Goal: Task Accomplishment & Management: Manage account settings

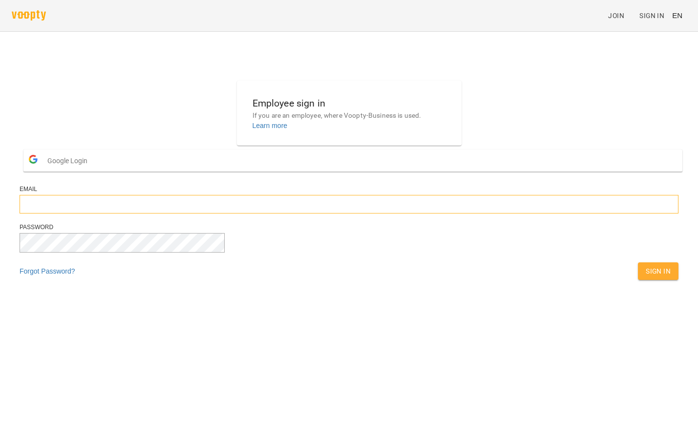
type input "**********"
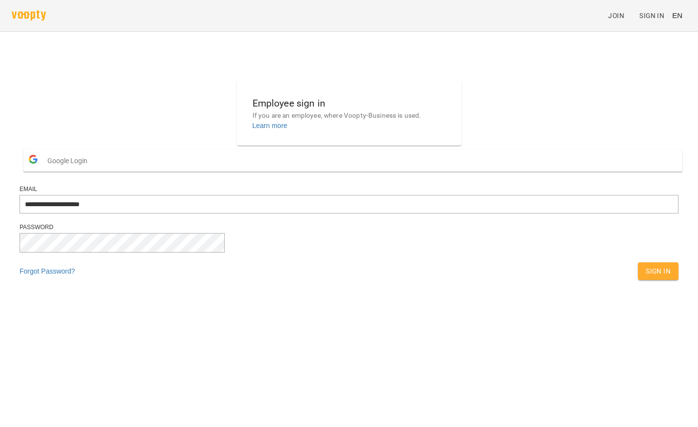
click at [646, 277] on span "Sign In" at bounding box center [658, 271] width 25 height 12
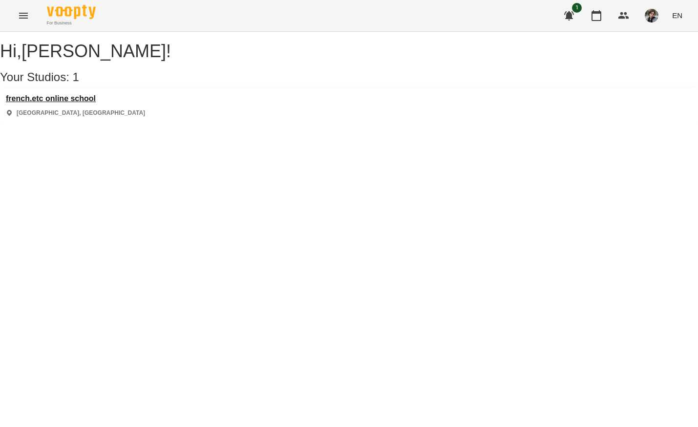
click at [90, 103] on h3 "french.etc online school" at bounding box center [75, 98] width 139 height 9
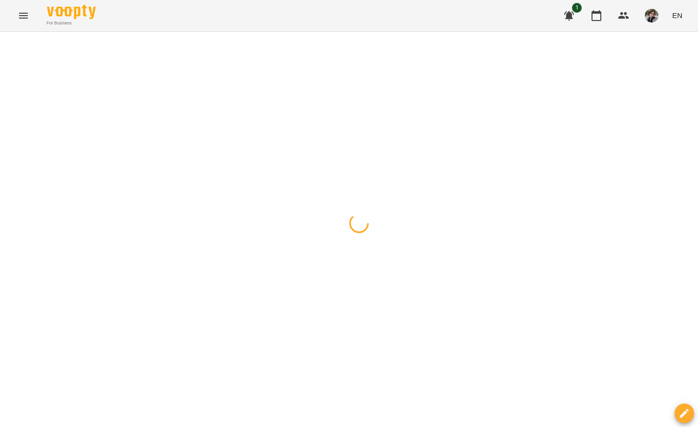
click at [555, 13] on div "For Business 1 EN" at bounding box center [349, 15] width 698 height 31
click at [567, 14] on icon "button" at bounding box center [569, 16] width 12 height 12
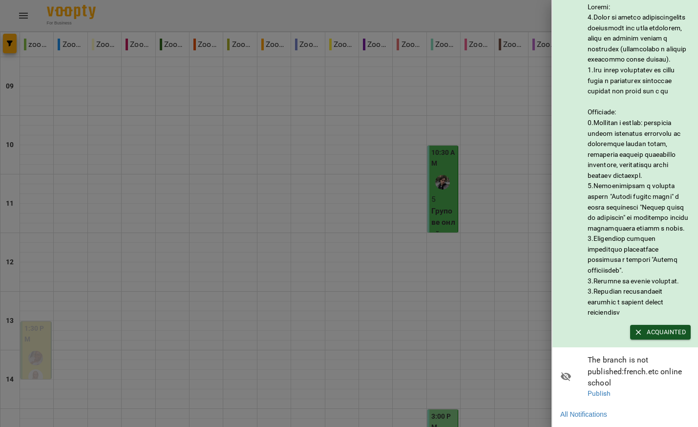
scroll to position [31, 0]
click at [666, 338] on span "Acquainted" at bounding box center [660, 332] width 51 height 11
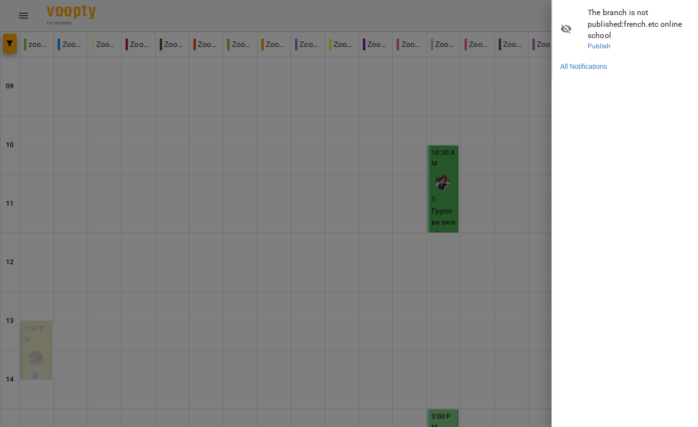
scroll to position [0, 0]
click at [345, 122] on div at bounding box center [349, 213] width 698 height 427
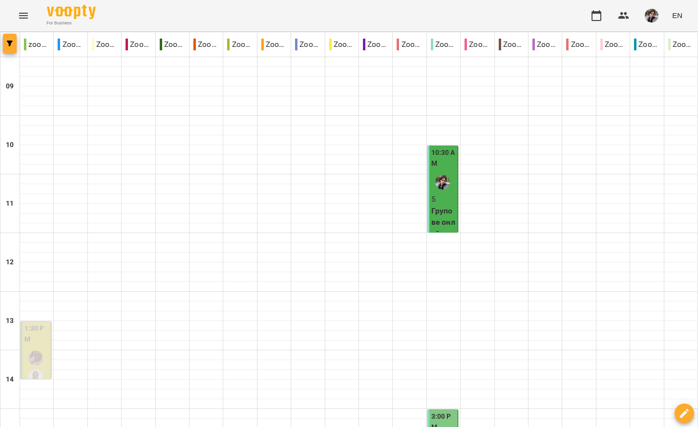
click at [7, 40] on button "button" at bounding box center [10, 44] width 14 height 20
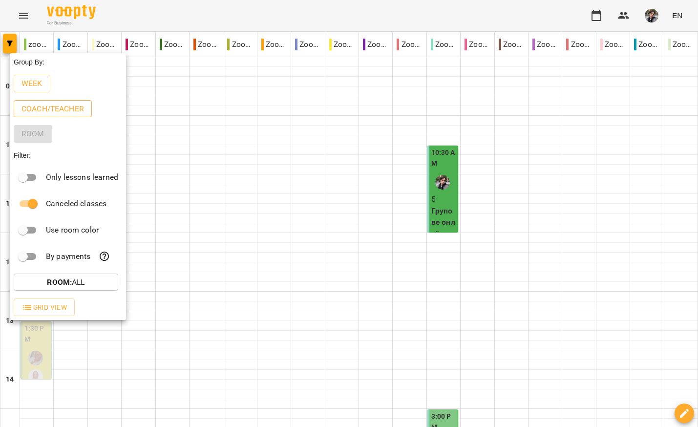
click at [50, 109] on p "Coach/Teacher" at bounding box center [52, 109] width 63 height 12
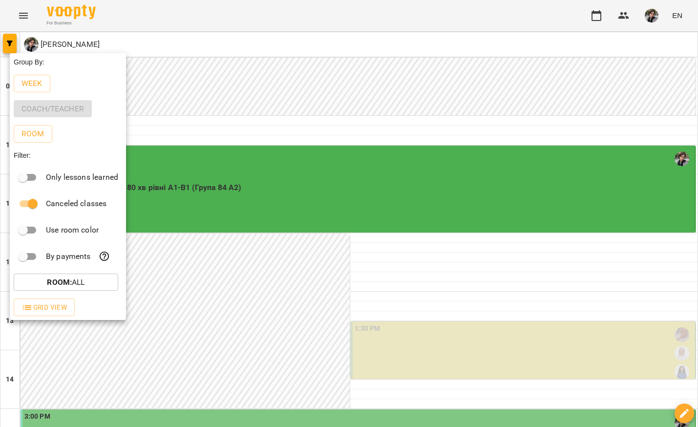
click at [25, 74] on div "Week" at bounding box center [68, 83] width 116 height 25
click at [26, 77] on button "Week" at bounding box center [32, 84] width 37 height 18
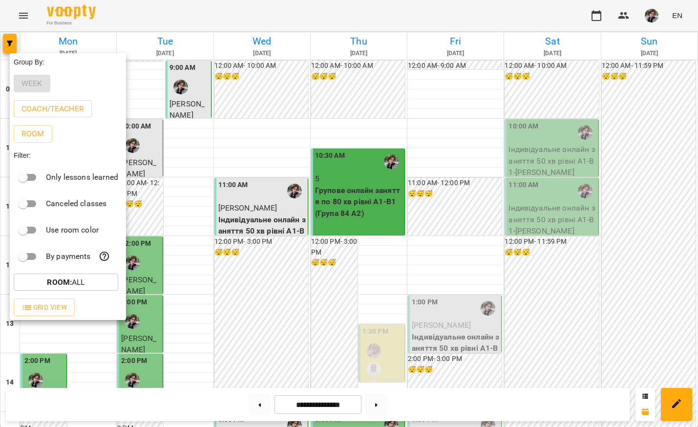
click at [376, 9] on div at bounding box center [349, 213] width 698 height 427
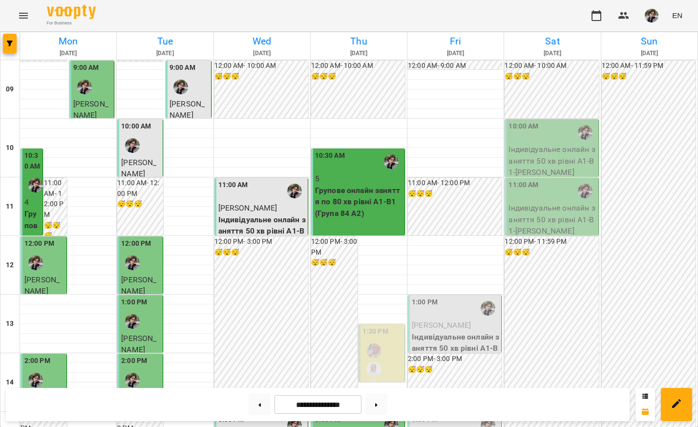
scroll to position [107, 0]
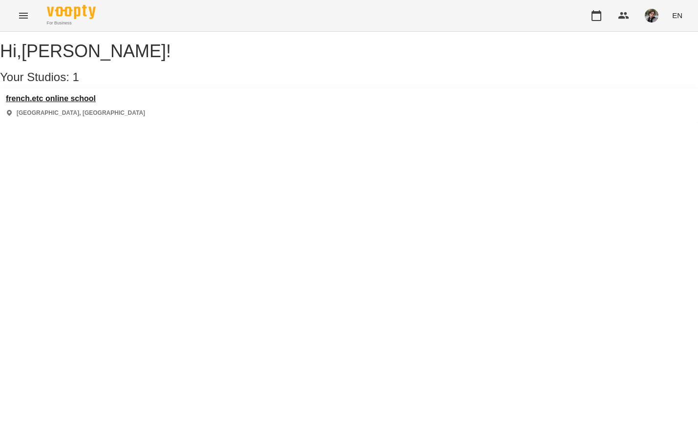
click at [82, 103] on h3 "french.etc online school" at bounding box center [75, 98] width 139 height 9
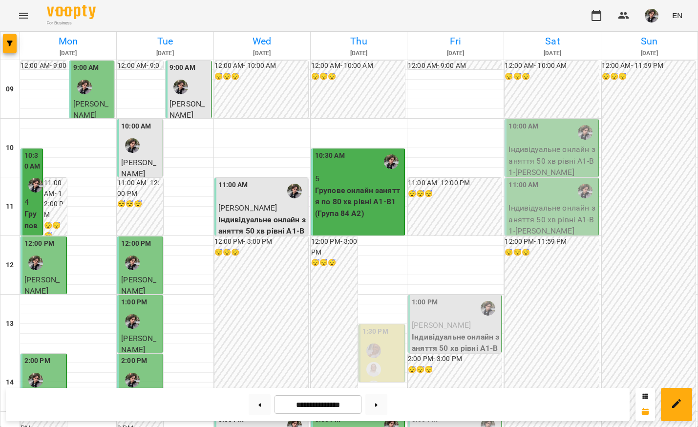
scroll to position [247, 0]
